Goal: Information Seeking & Learning: Learn about a topic

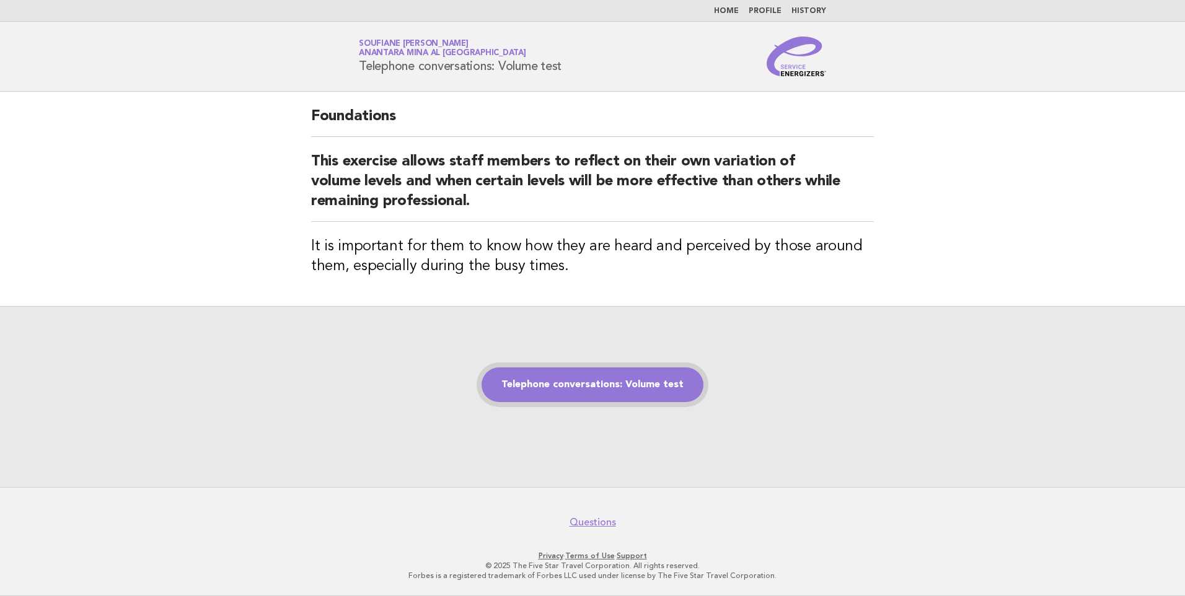
click at [589, 385] on link "Telephone conversations: Volume test" at bounding box center [592, 384] width 222 height 35
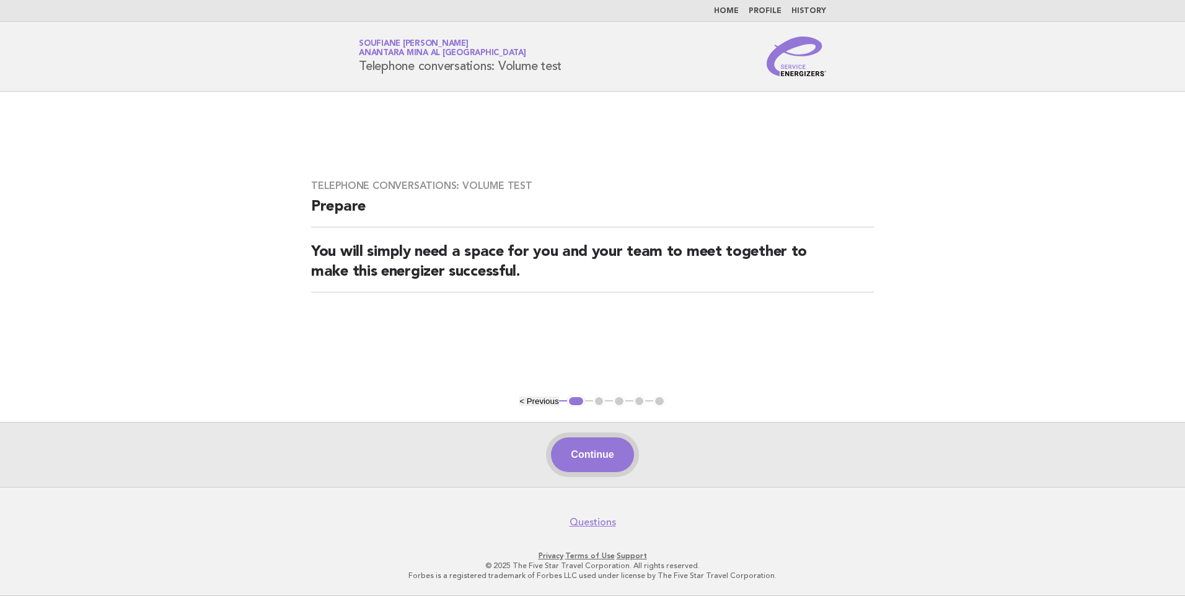
click at [599, 462] on button "Continue" at bounding box center [592, 454] width 82 height 35
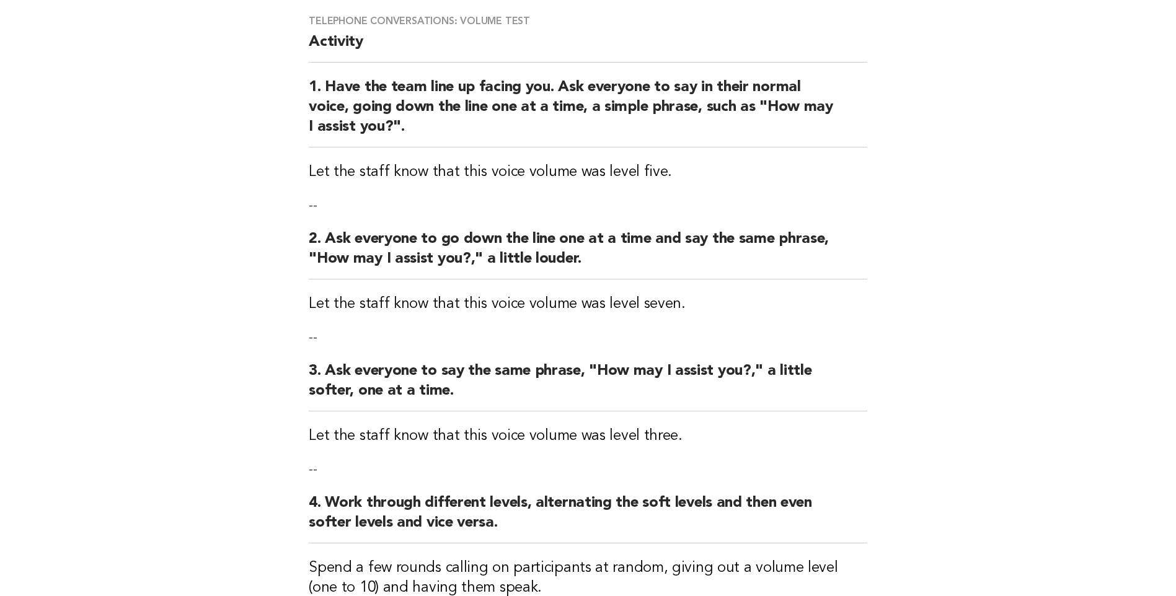
scroll to position [324, 0]
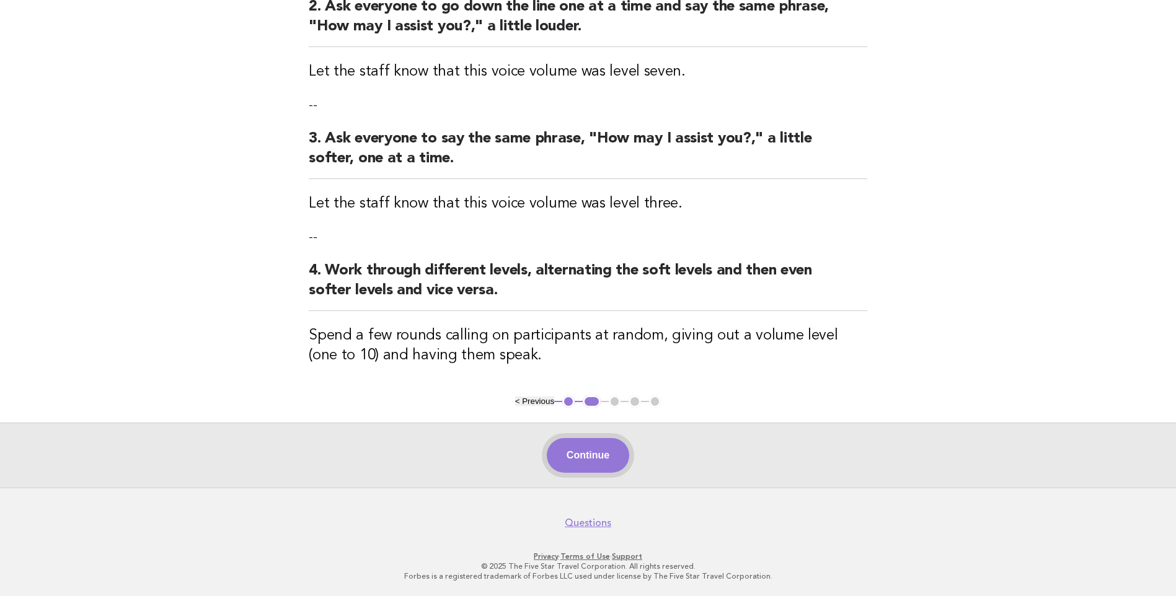
click at [617, 446] on button "Continue" at bounding box center [588, 455] width 82 height 35
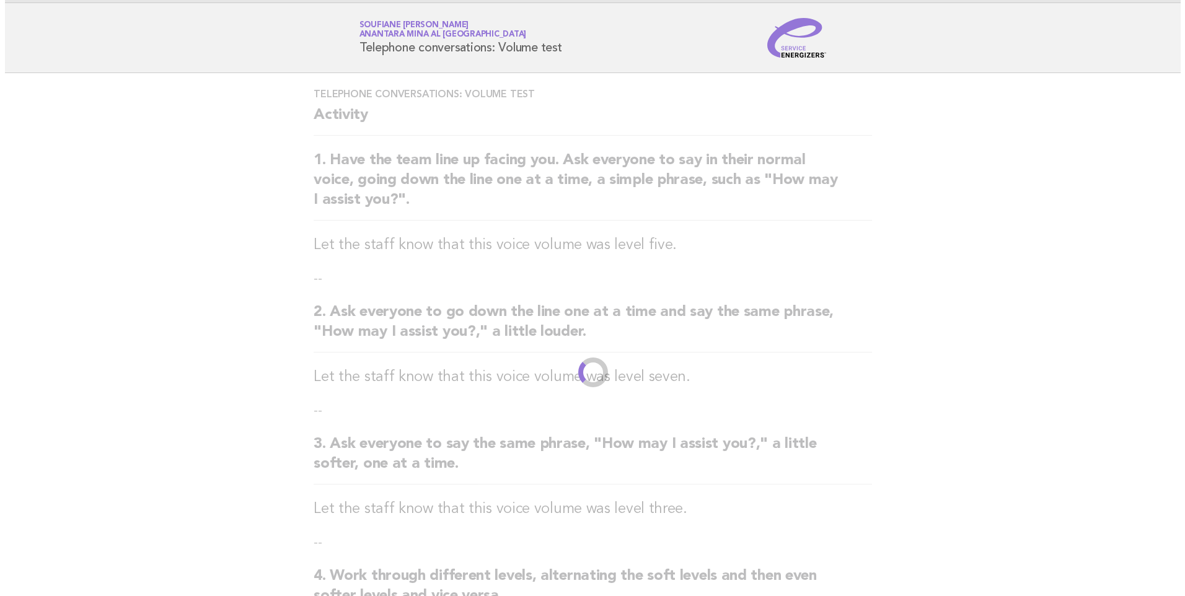
scroll to position [0, 0]
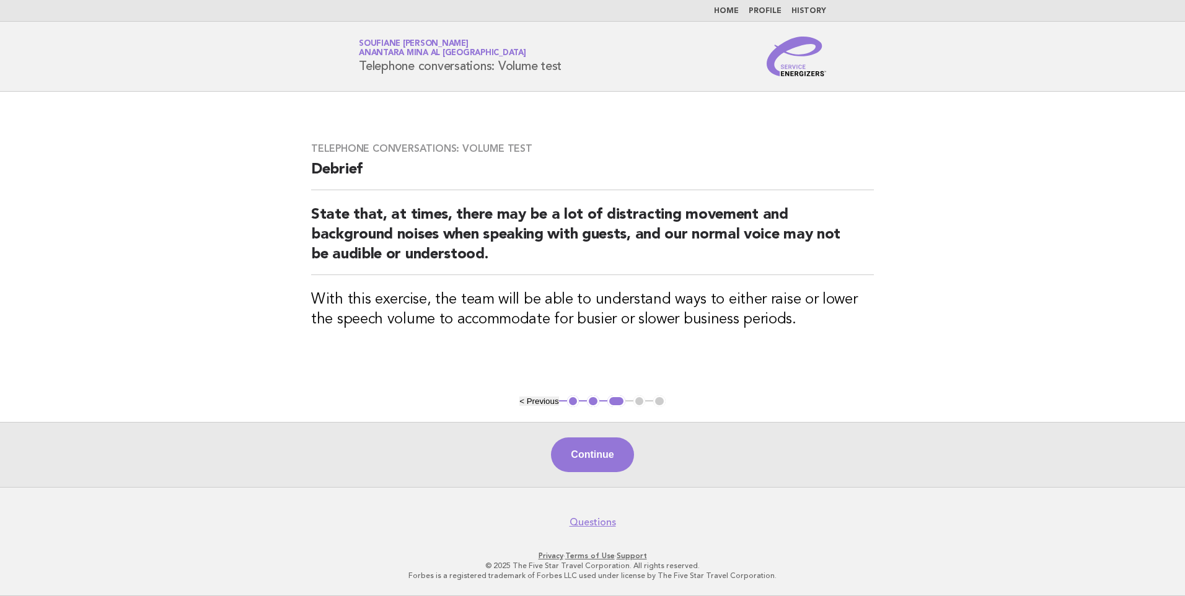
click at [587, 465] on button "Continue" at bounding box center [592, 454] width 82 height 35
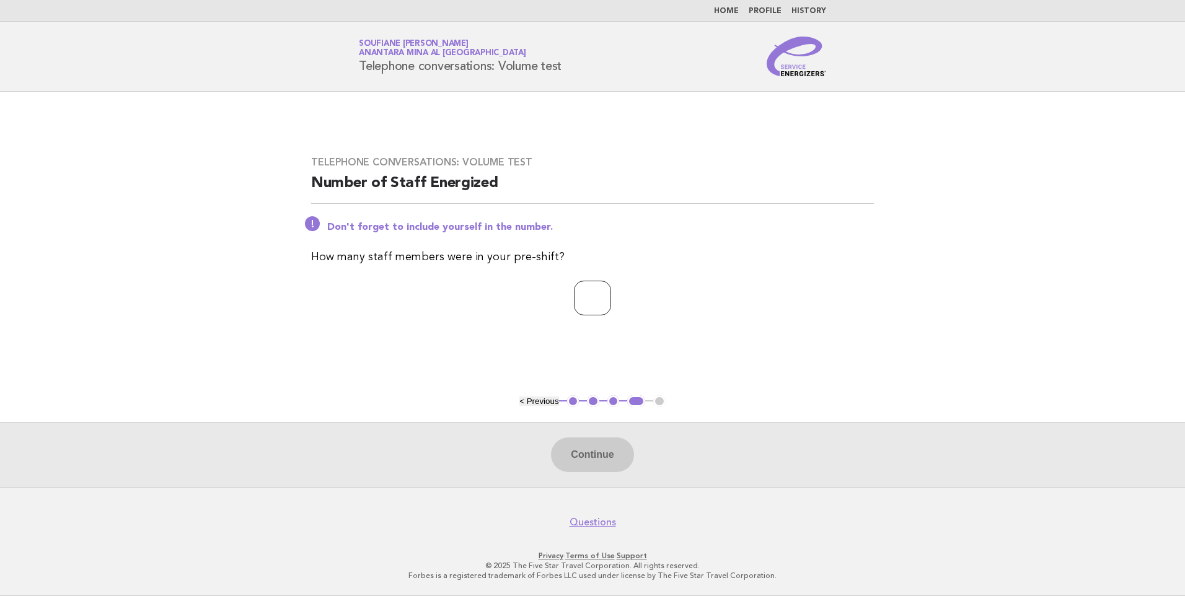
click at [590, 297] on input "number" at bounding box center [592, 298] width 37 height 35
type input "*"
click at [597, 457] on button "Continue" at bounding box center [592, 454] width 82 height 35
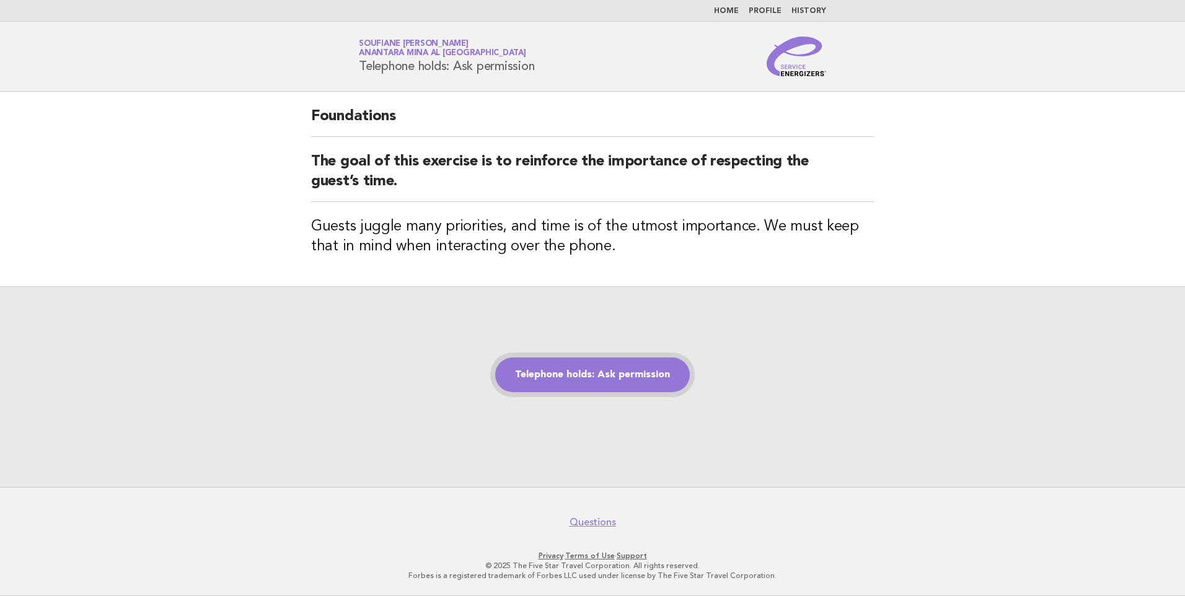
click at [590, 375] on link "Telephone holds: Ask permission" at bounding box center [592, 375] width 195 height 35
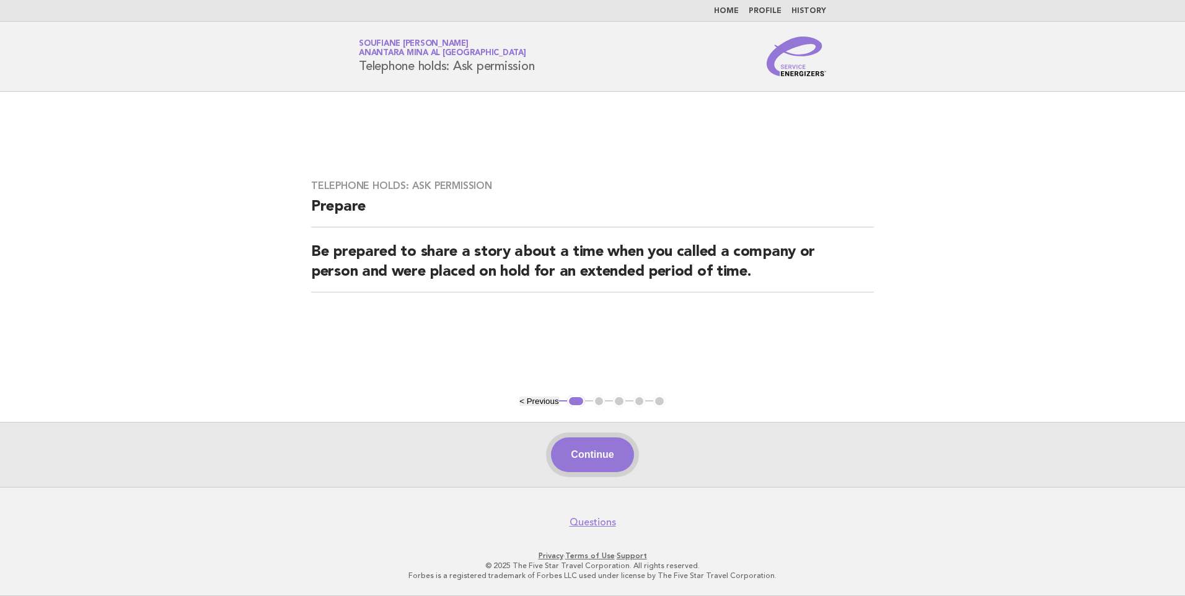
click at [583, 456] on button "Continue" at bounding box center [592, 454] width 82 height 35
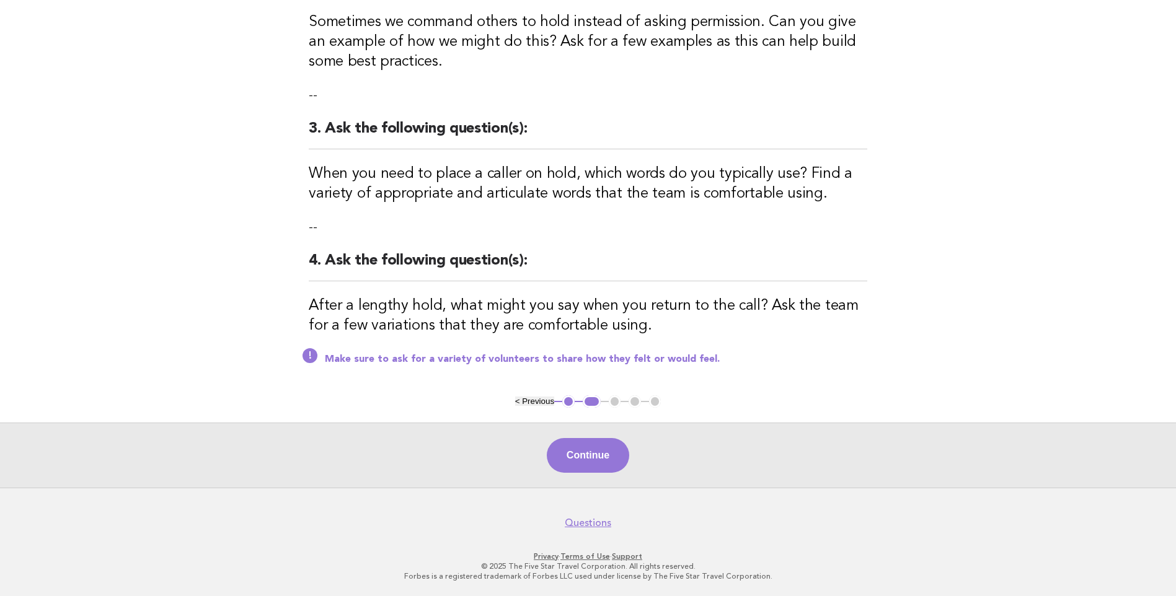
click at [609, 457] on button "Continue" at bounding box center [588, 455] width 82 height 35
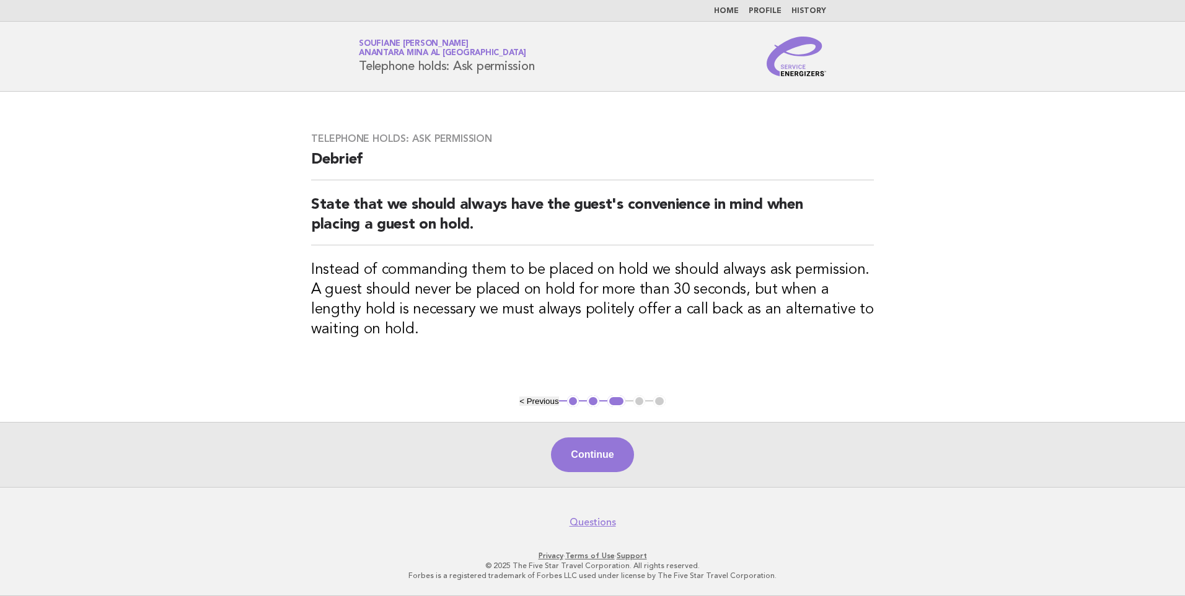
click at [607, 455] on button "Continue" at bounding box center [592, 454] width 82 height 35
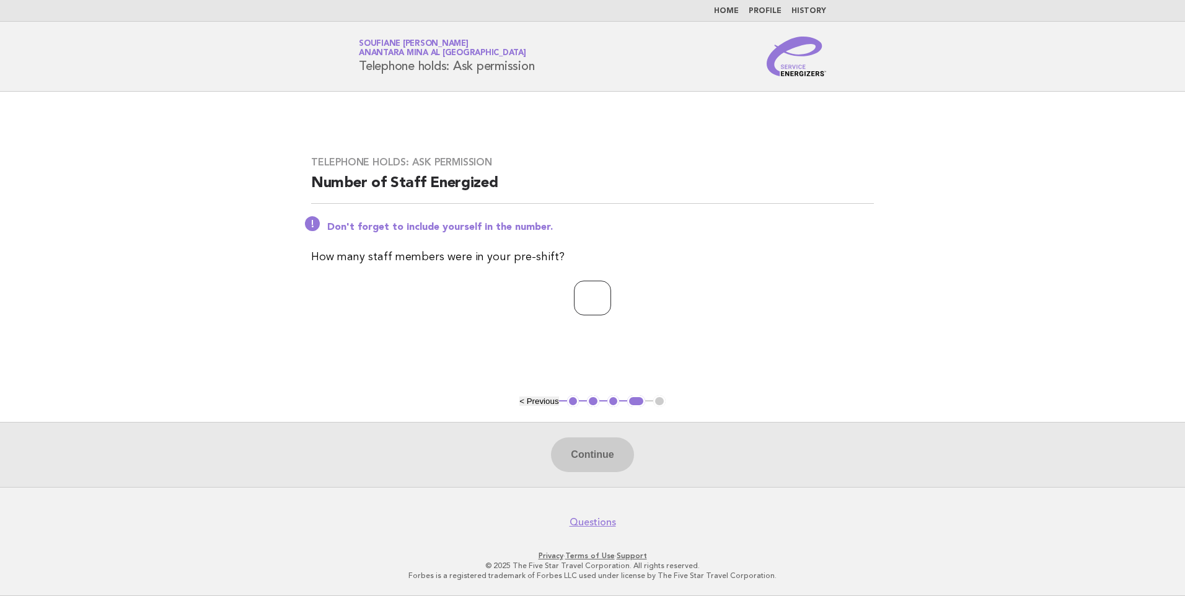
click at [591, 294] on input "number" at bounding box center [592, 298] width 37 height 35
type input "*"
click at [604, 451] on button "Continue" at bounding box center [592, 454] width 82 height 35
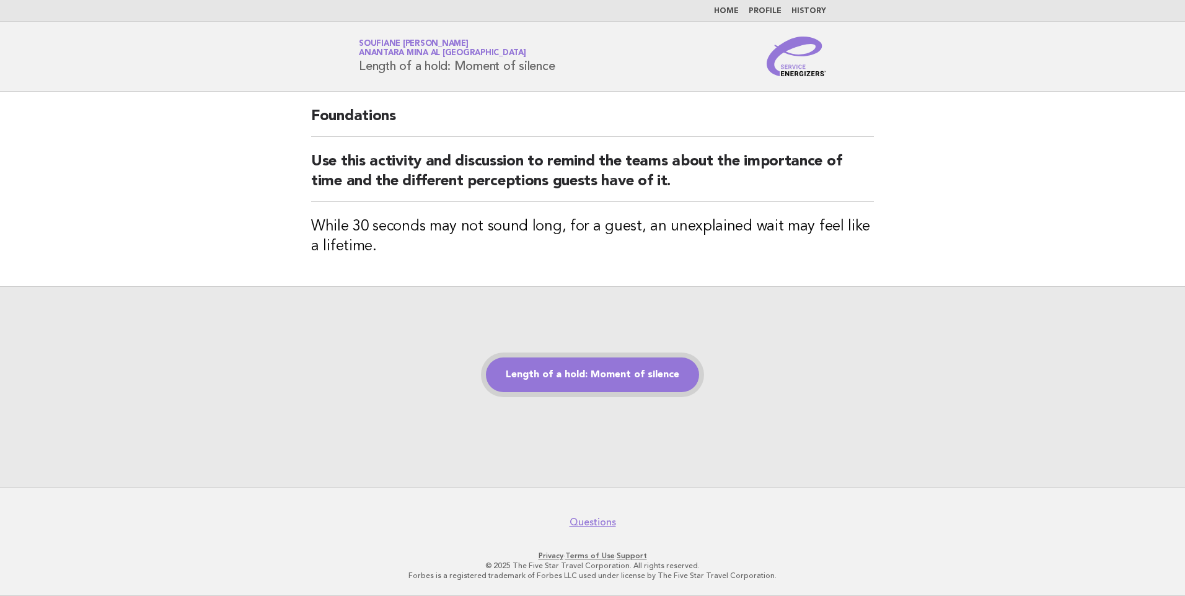
click at [614, 367] on link "Length of a hold: Moment of silence" at bounding box center [592, 375] width 213 height 35
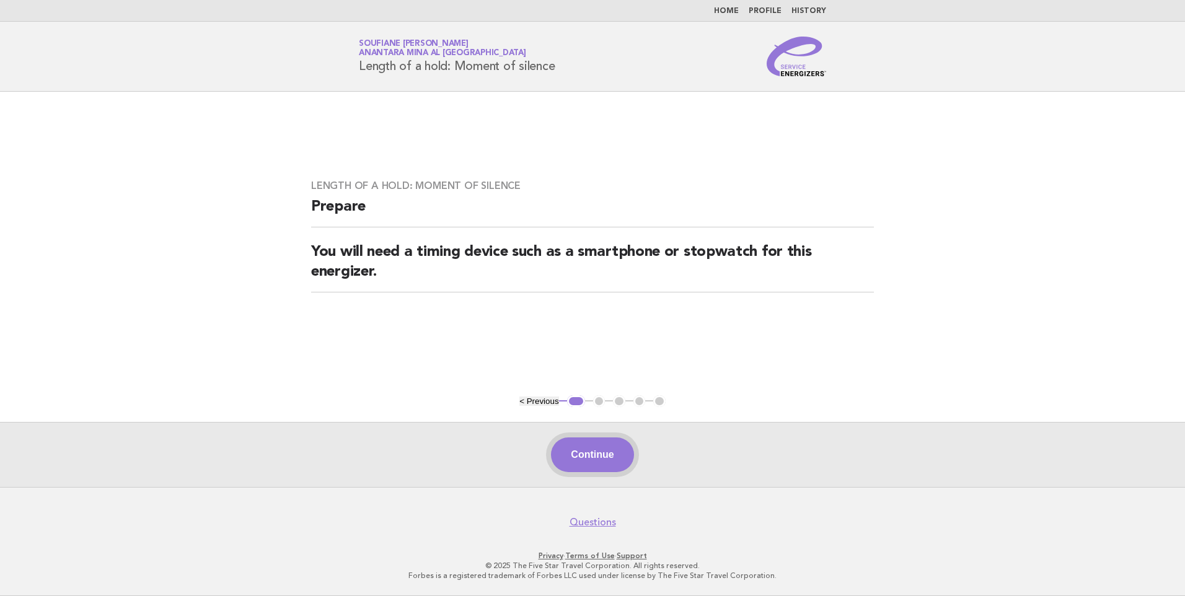
click at [571, 459] on button "Continue" at bounding box center [592, 454] width 82 height 35
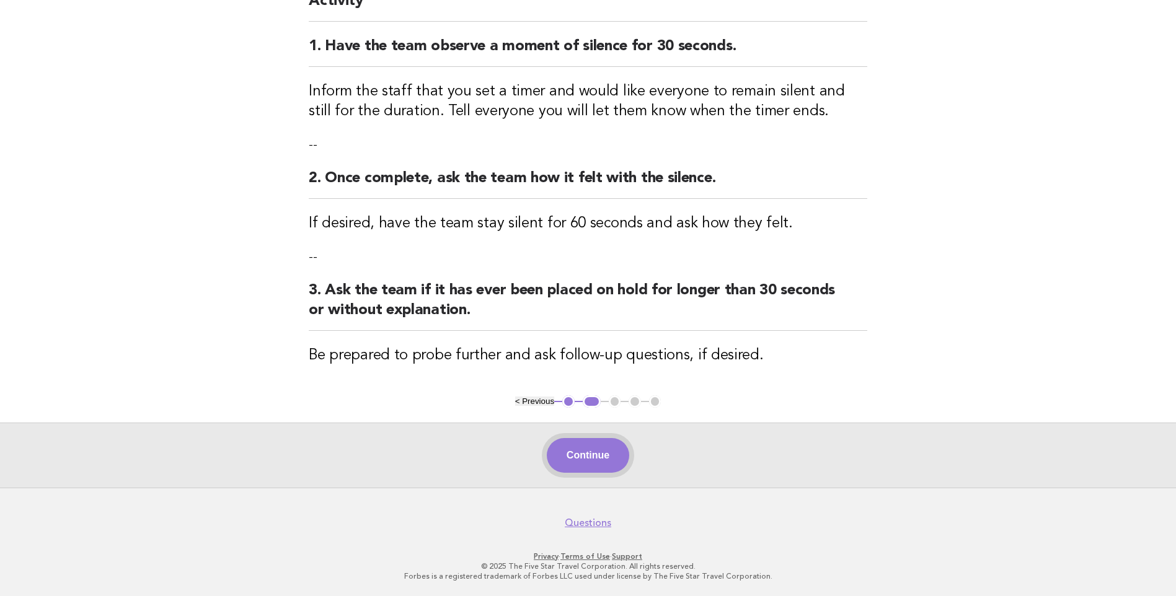
click at [584, 454] on button "Continue" at bounding box center [588, 455] width 82 height 35
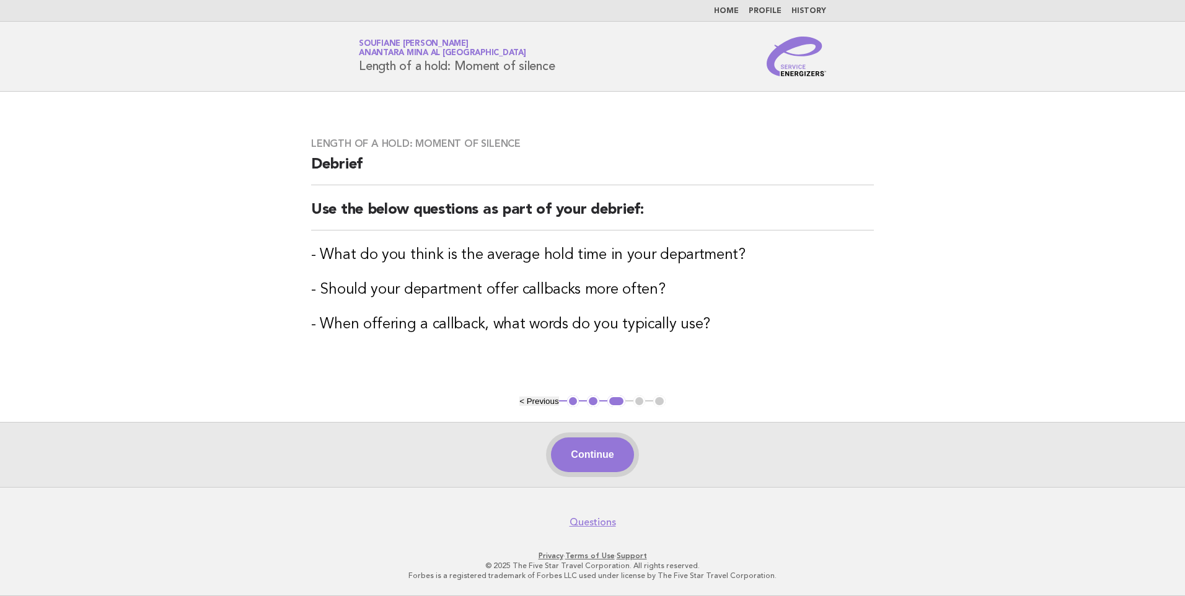
click at [589, 457] on button "Continue" at bounding box center [592, 454] width 82 height 35
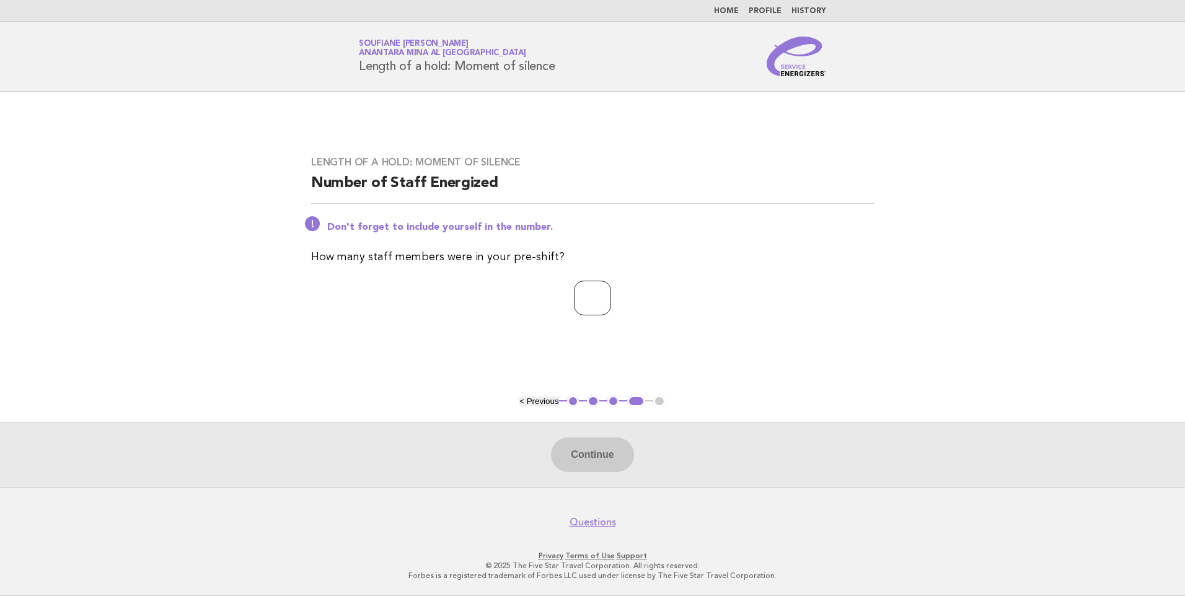
click at [586, 302] on input "number" at bounding box center [592, 298] width 37 height 35
type input "*"
click at [584, 443] on button "Continue" at bounding box center [592, 454] width 82 height 35
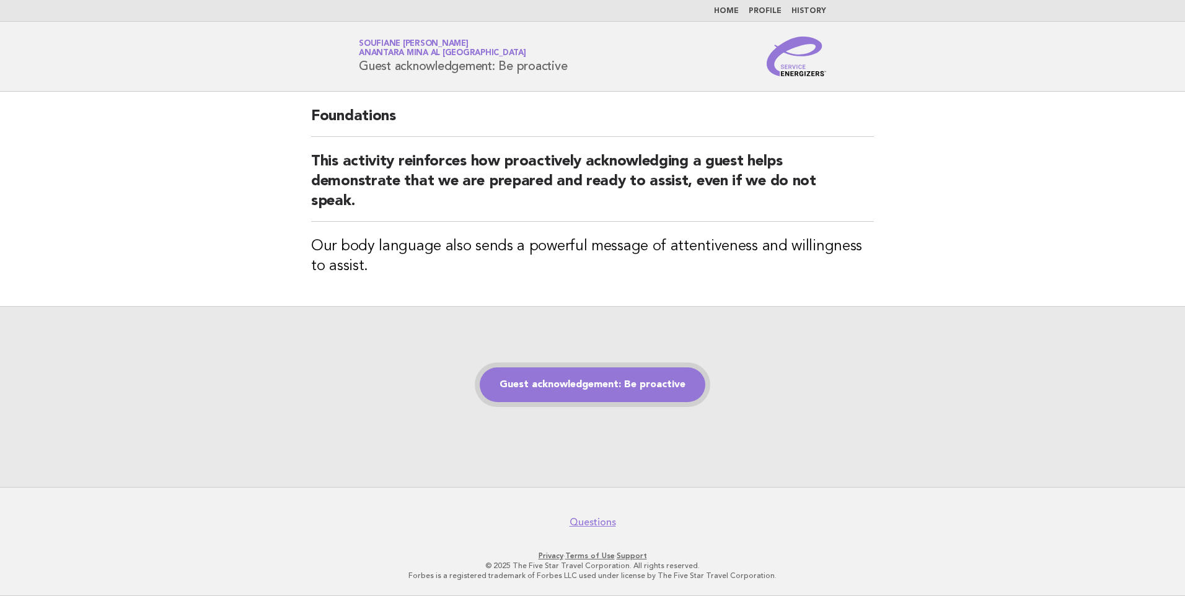
click at [609, 390] on link "Guest acknowledgement: Be proactive" at bounding box center [593, 384] width 226 height 35
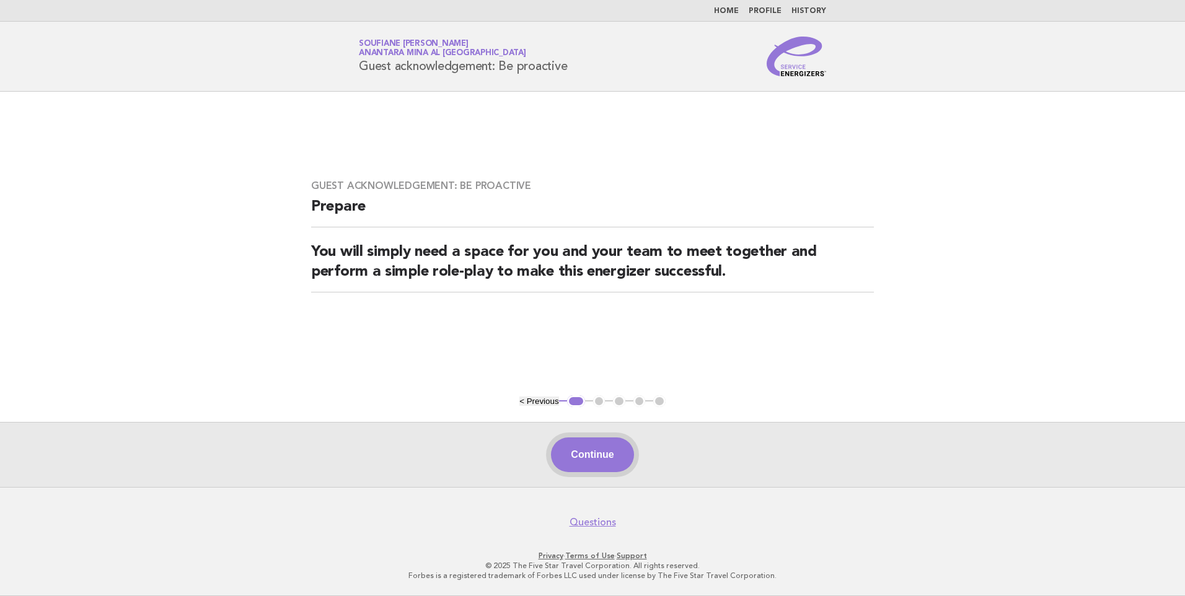
click at [602, 449] on button "Continue" at bounding box center [592, 454] width 82 height 35
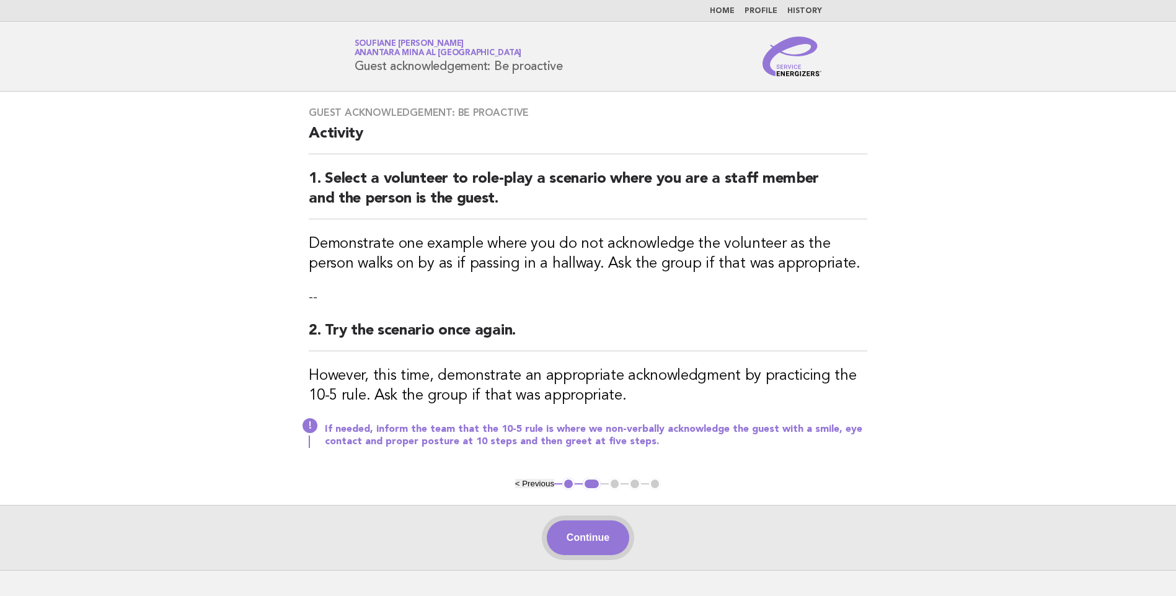
click at [583, 547] on button "Continue" at bounding box center [588, 538] width 82 height 35
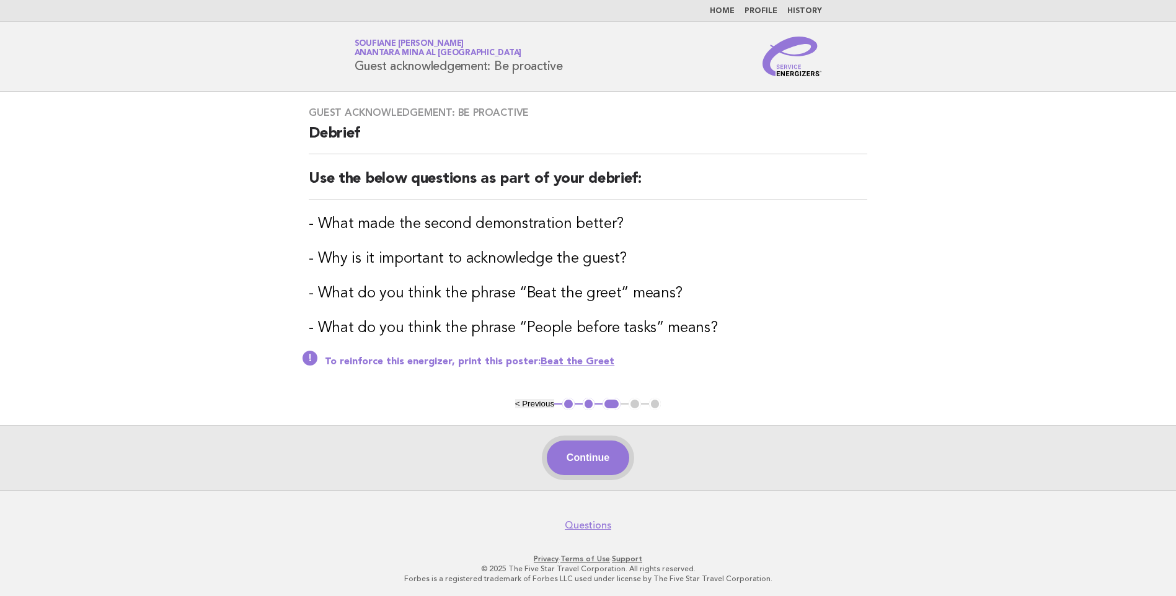
click at [575, 464] on button "Continue" at bounding box center [588, 458] width 82 height 35
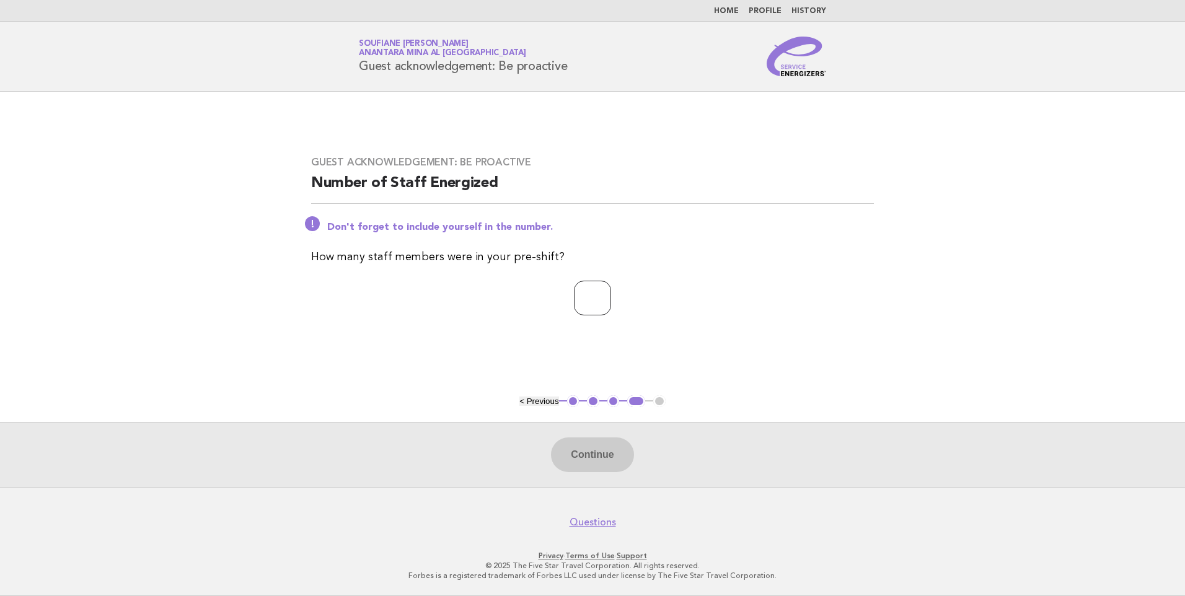
click at [590, 299] on input "number" at bounding box center [592, 298] width 37 height 35
type input "*"
click at [599, 456] on button "Continue" at bounding box center [592, 454] width 82 height 35
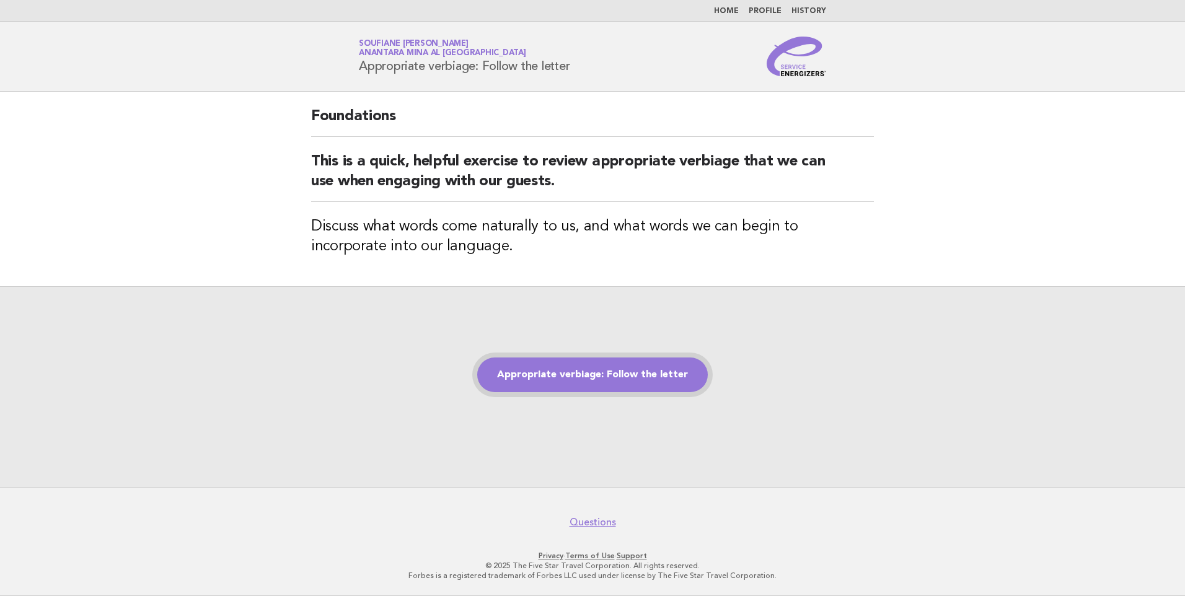
click at [583, 376] on link "Appropriate verbiage: Follow the letter" at bounding box center [592, 375] width 231 height 35
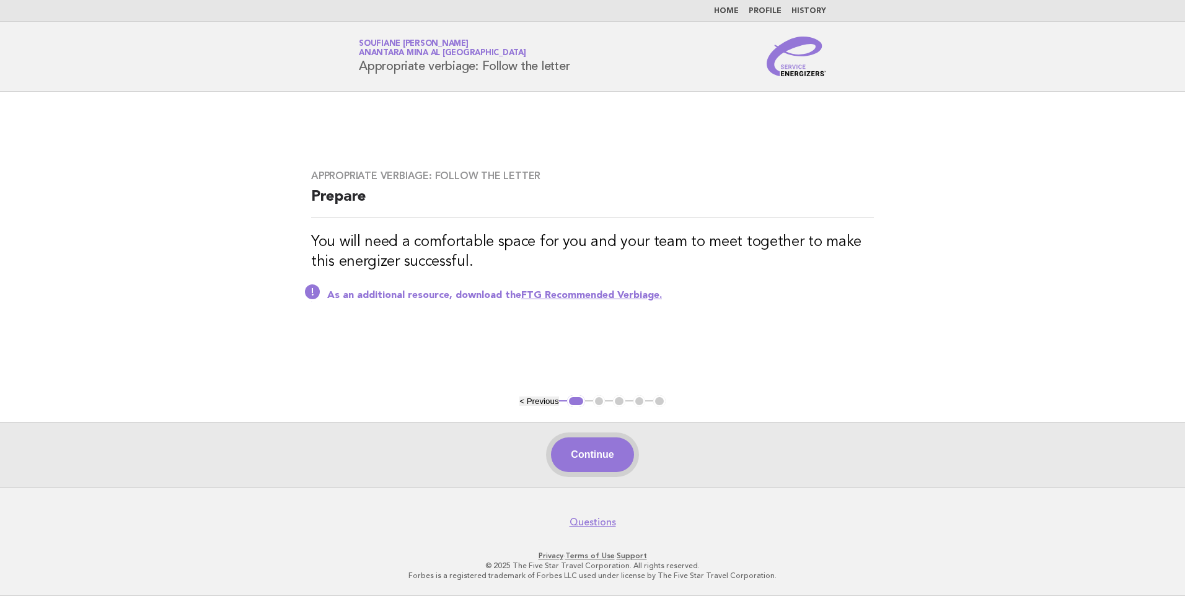
click at [607, 456] on button "Continue" at bounding box center [592, 454] width 82 height 35
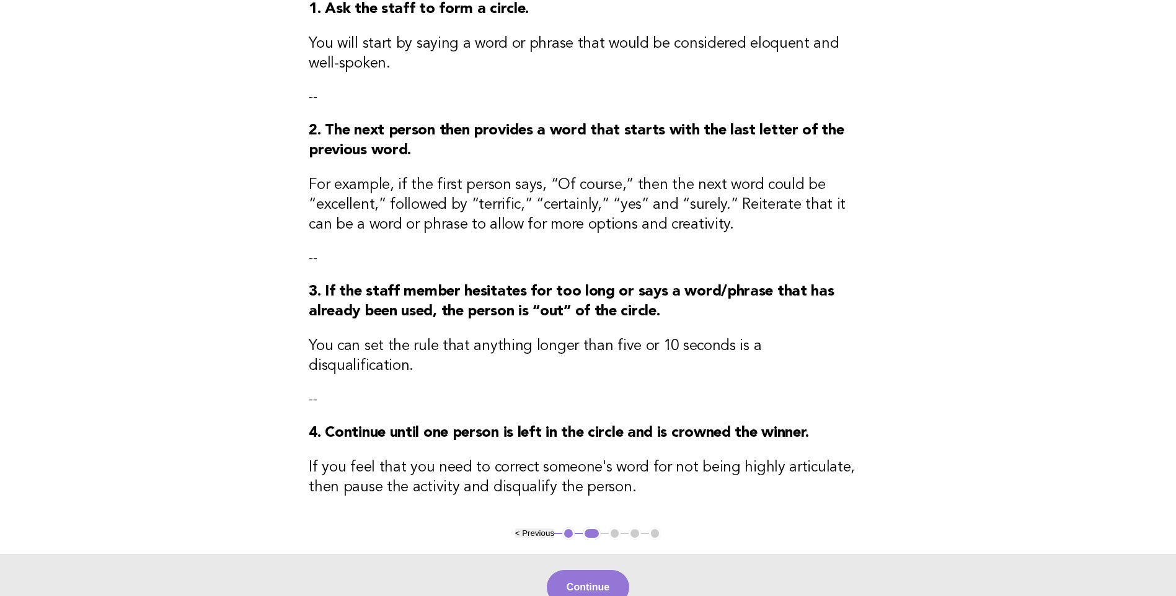
scroll to position [286, 0]
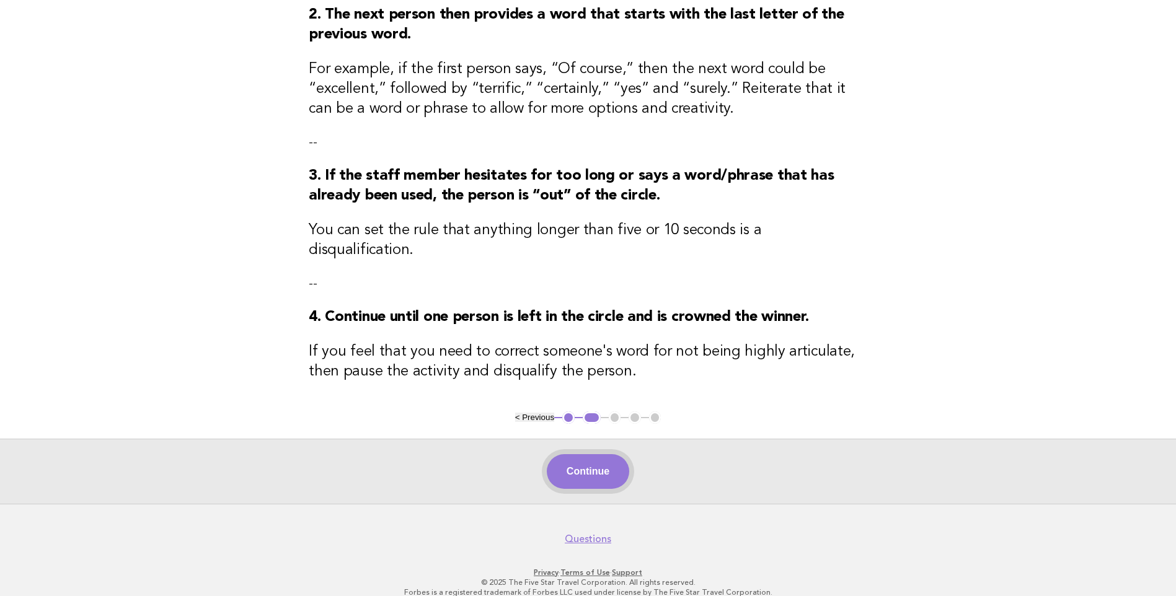
click at [569, 456] on button "Continue" at bounding box center [588, 471] width 82 height 35
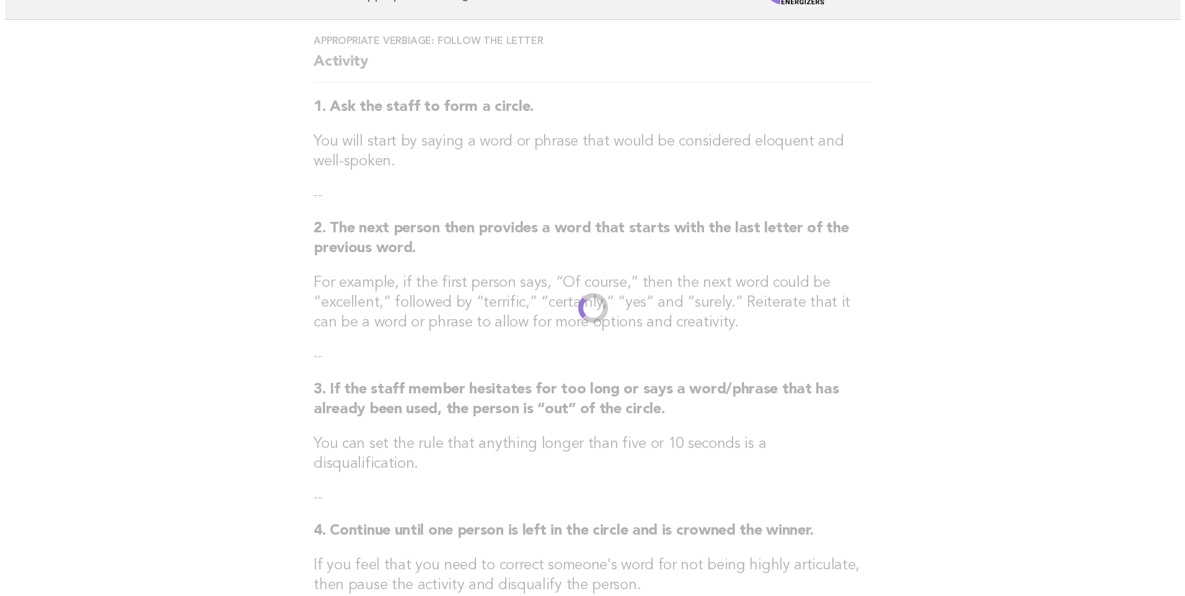
scroll to position [0, 0]
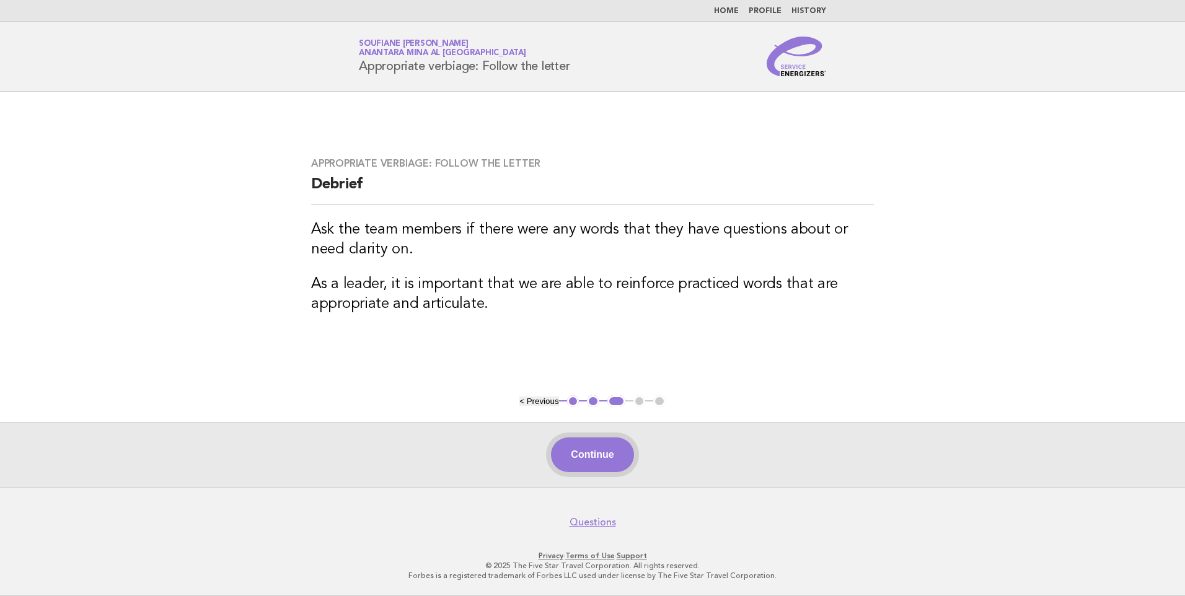
drag, startPoint x: 576, startPoint y: 459, endPoint x: 576, endPoint y: 444, distance: 14.3
click at [576, 458] on button "Continue" at bounding box center [592, 454] width 82 height 35
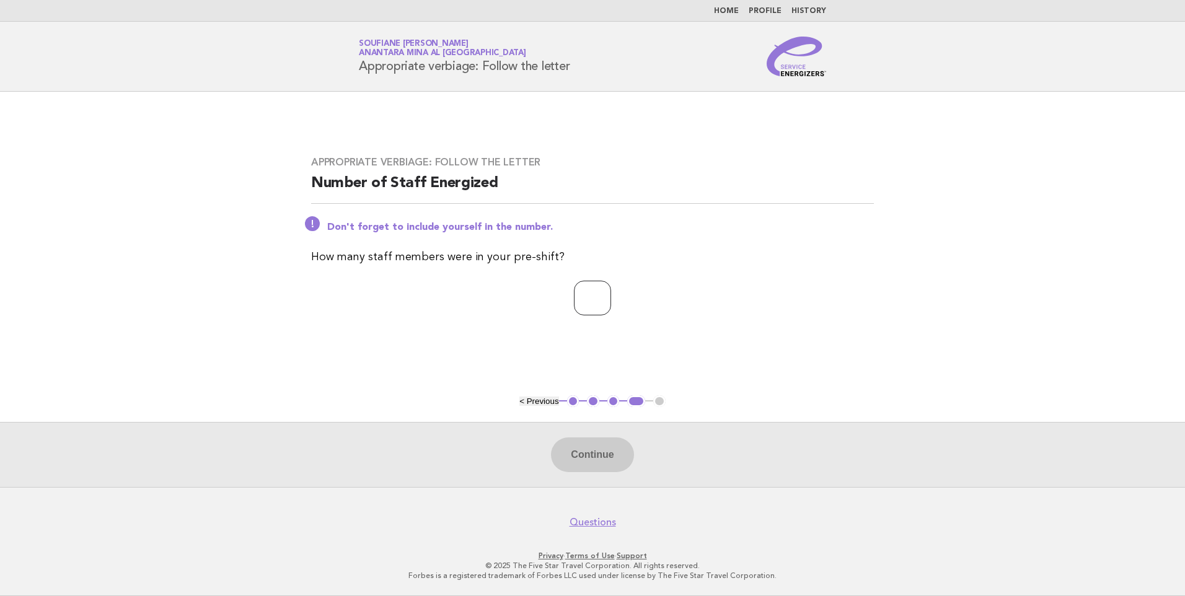
click at [589, 296] on input "number" at bounding box center [592, 298] width 37 height 35
type input "*"
click at [503, 341] on div "Appropriate verbiage: Follow the letter Number of Staff Energized Don't forget …" at bounding box center [592, 243] width 592 height 204
click at [597, 457] on button "Continue" at bounding box center [592, 454] width 82 height 35
